Goal: Task Accomplishment & Management: Manage account settings

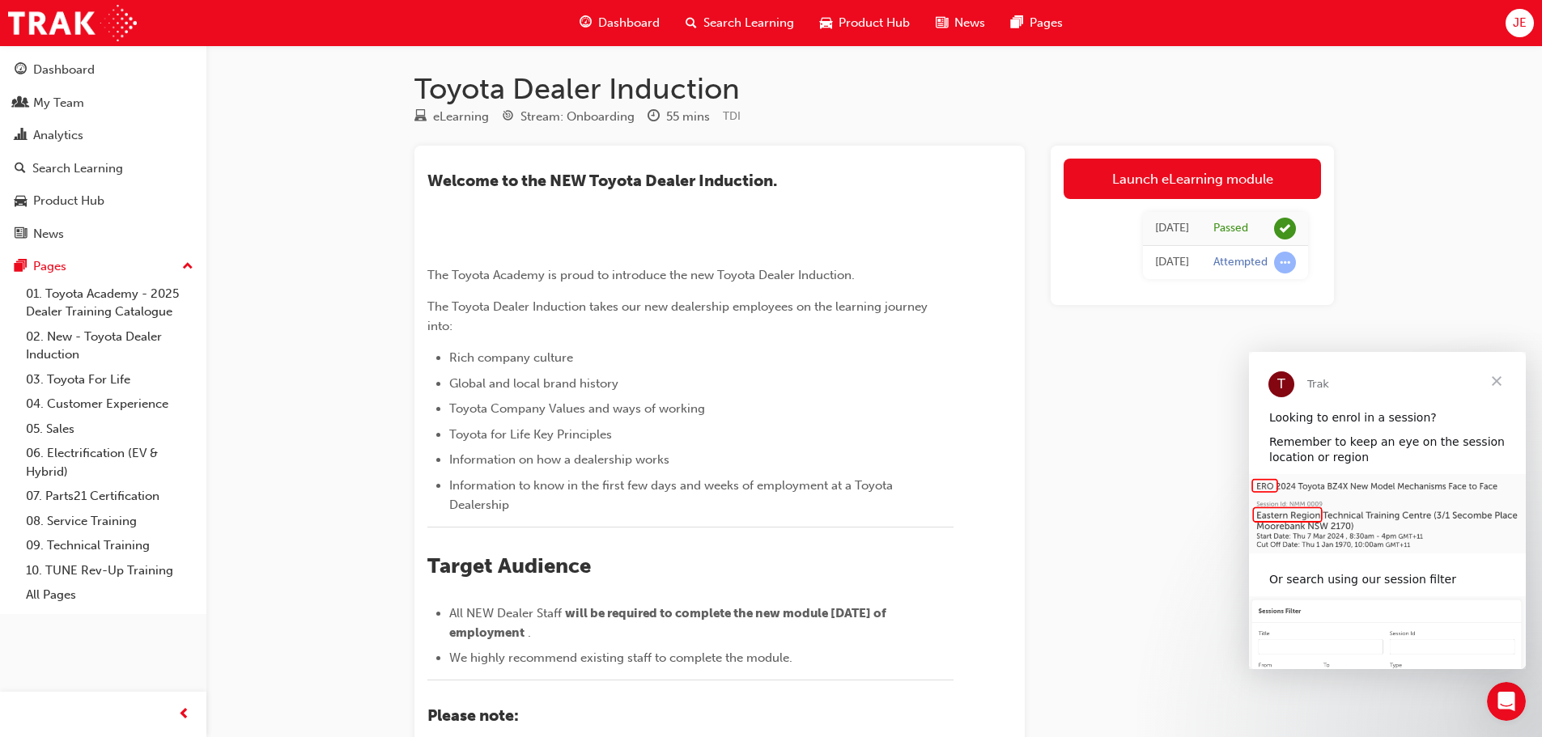
click at [1527, 26] on div "JE" at bounding box center [1519, 23] width 28 height 28
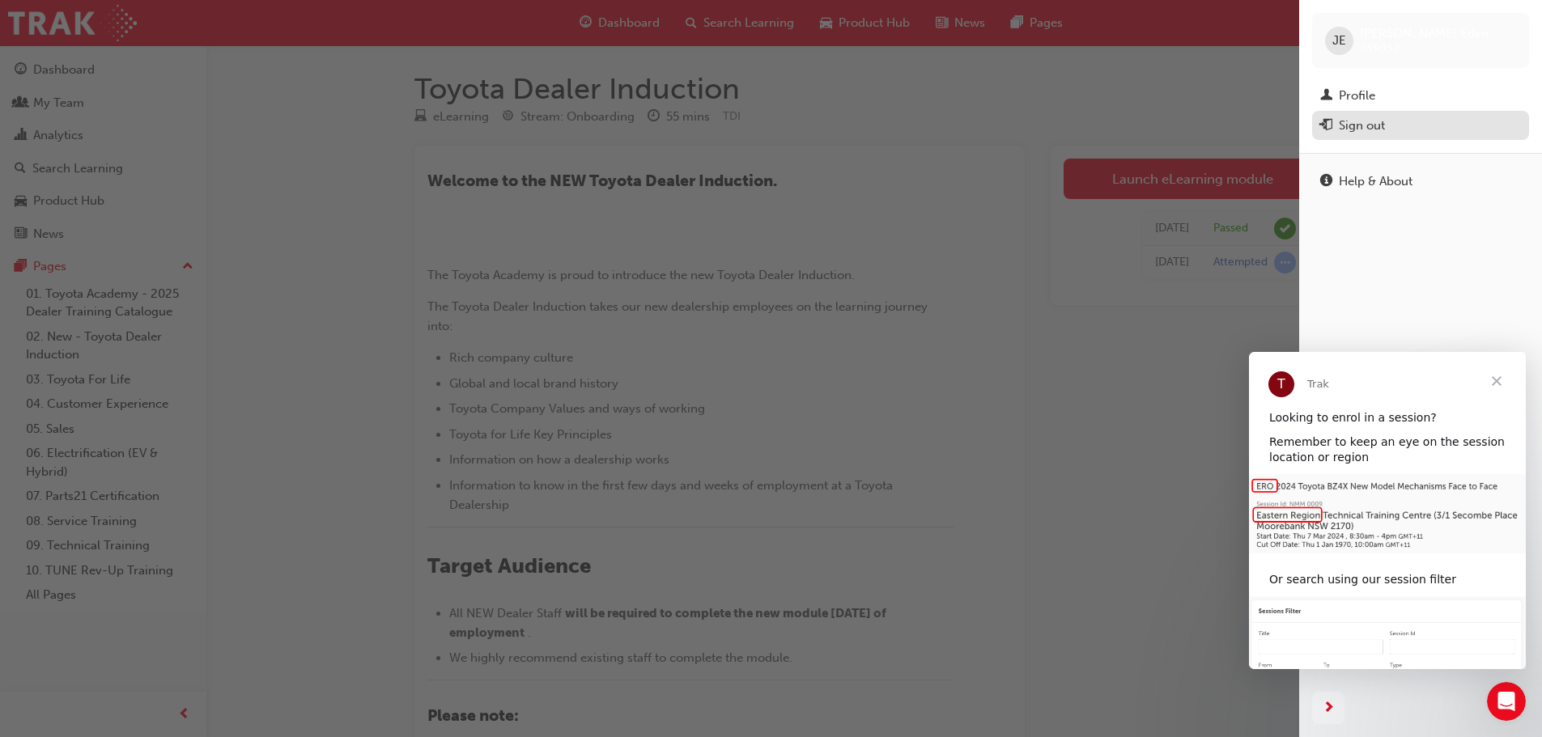
click at [1393, 122] on div "Sign out" at bounding box center [1420, 126] width 201 height 20
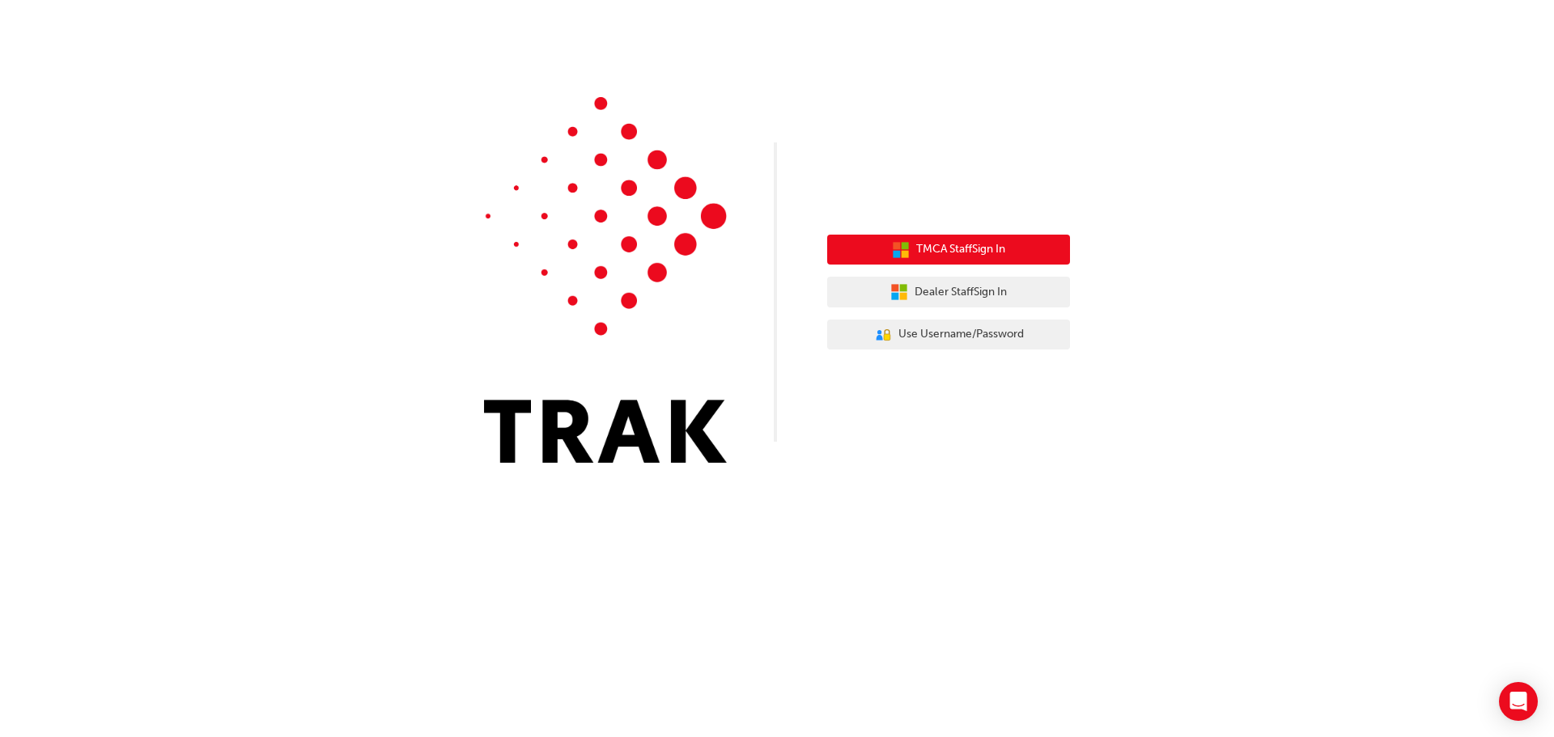
click at [944, 255] on span "TMCA Staff Sign In" at bounding box center [960, 249] width 89 height 19
click at [958, 251] on span "TMCA Staff Sign In" at bounding box center [960, 249] width 89 height 19
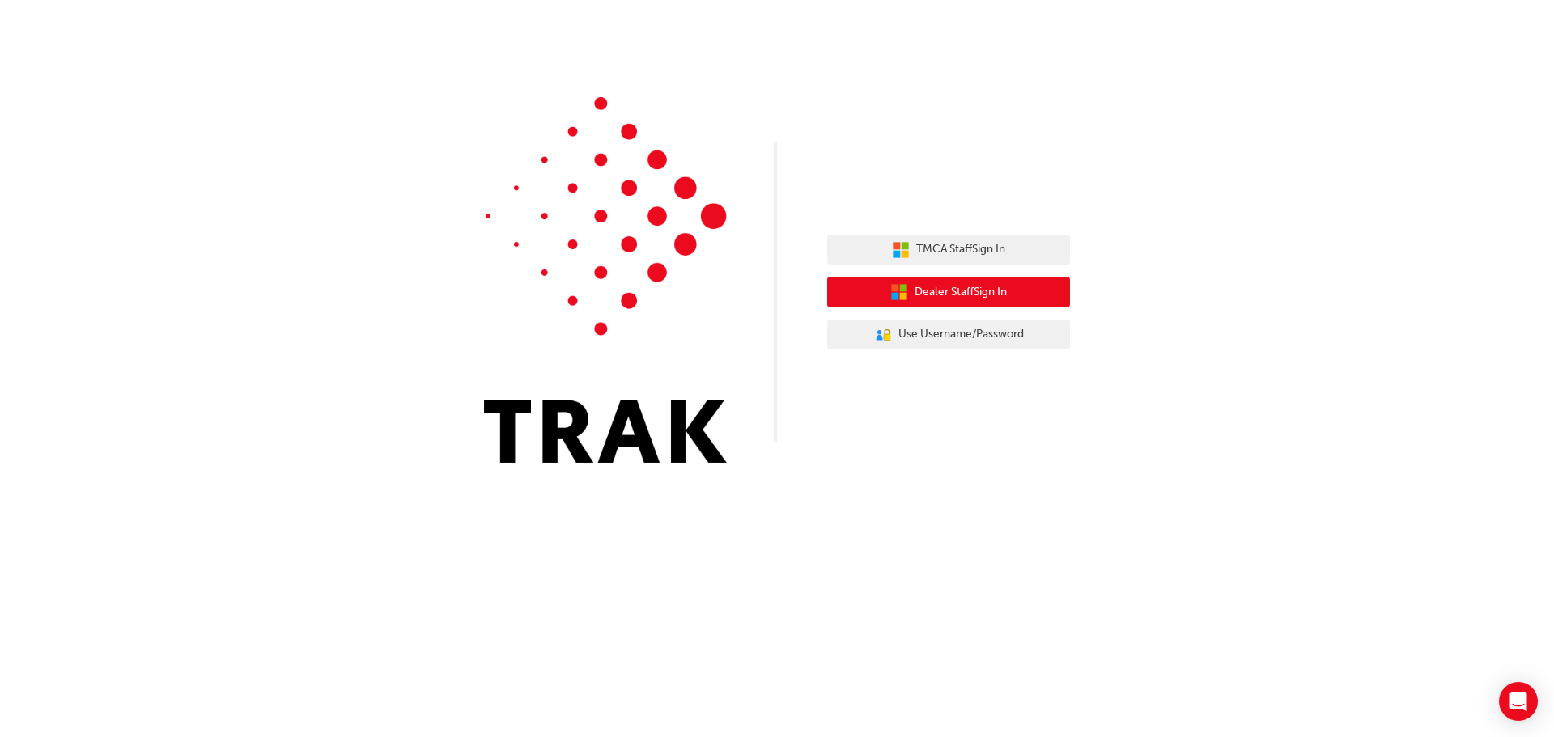
click at [945, 296] on span "Dealer Staff Sign In" at bounding box center [961, 292] width 92 height 19
